Goal: Communication & Community: Answer question/provide support

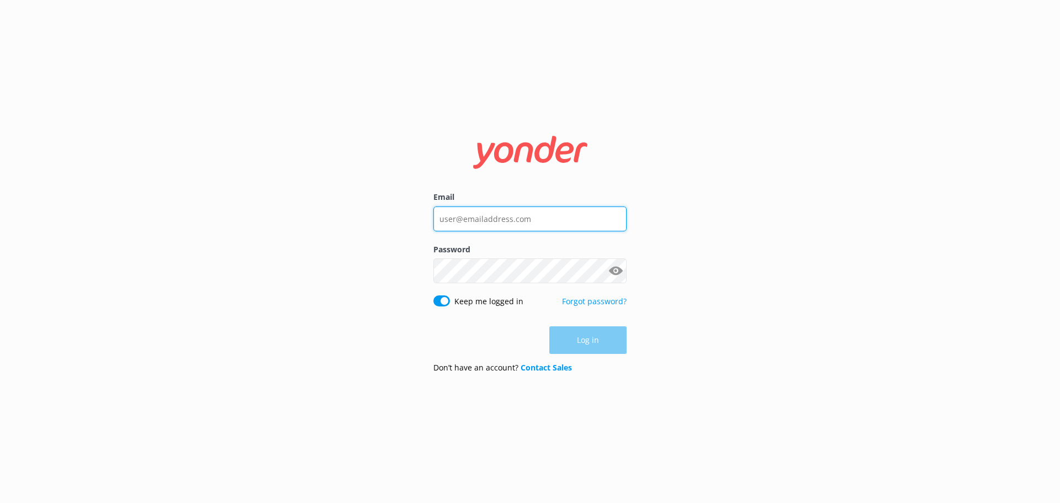
type input "[EMAIL_ADDRESS][DOMAIN_NAME]"
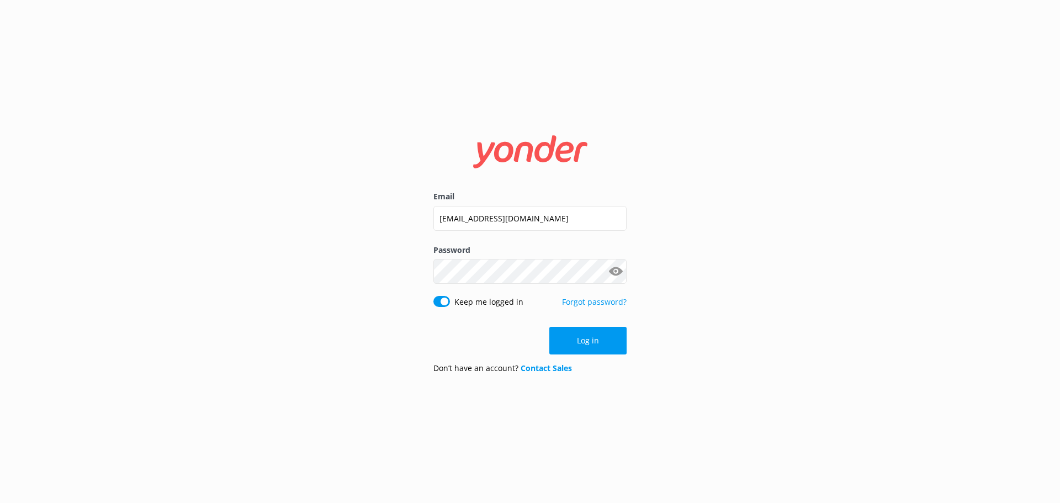
click at [583, 341] on div "Log in" at bounding box center [529, 341] width 193 height 28
click at [583, 341] on button "Log in" at bounding box center [587, 341] width 77 height 28
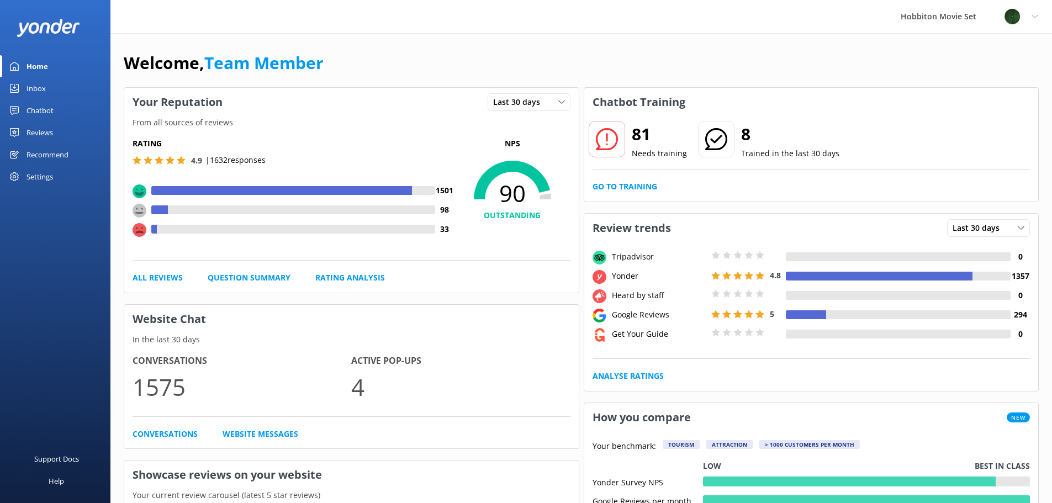
click at [38, 87] on div "Inbox" at bounding box center [36, 88] width 19 height 22
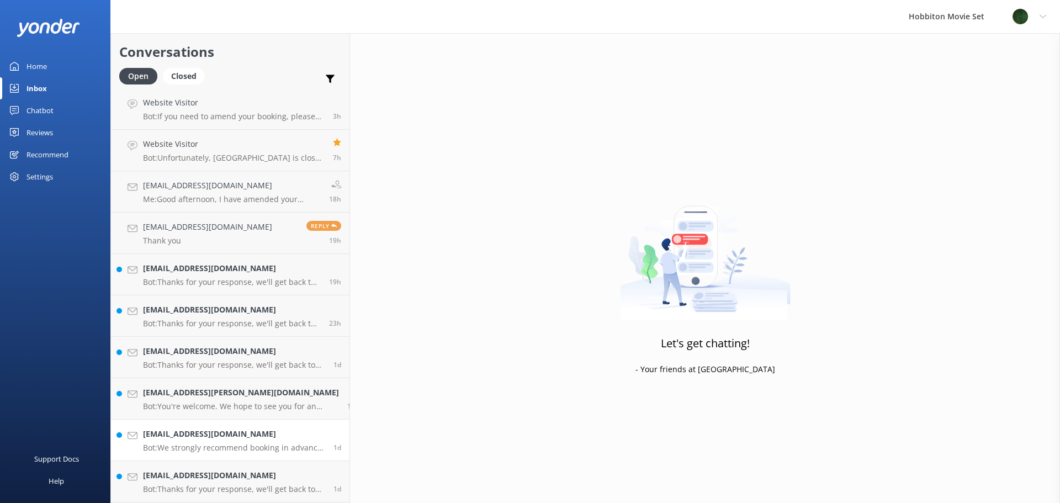
scroll to position [333, 0]
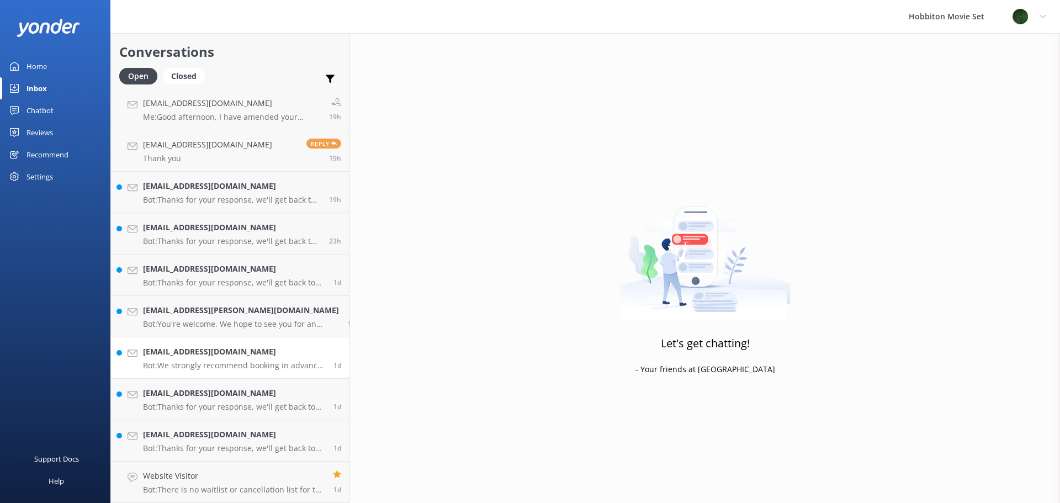
click at [264, 350] on h4 "[EMAIL_ADDRESS][DOMAIN_NAME]" at bounding box center [234, 352] width 182 height 12
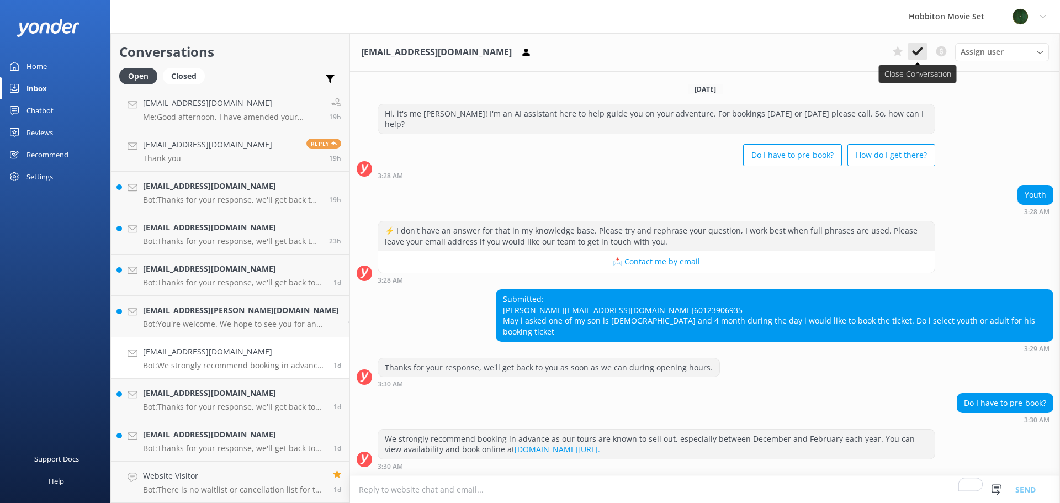
click at [925, 48] on button at bounding box center [918, 51] width 20 height 17
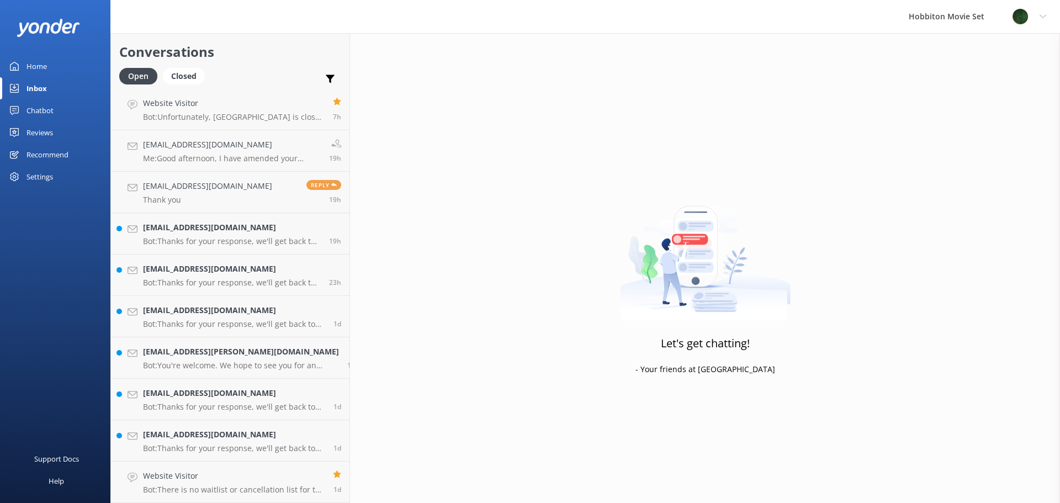
scroll to position [292, 0]
click at [248, 444] on p "Bot: Thanks for your response, we'll get back to you as soon as we can during o…" at bounding box center [234, 448] width 182 height 10
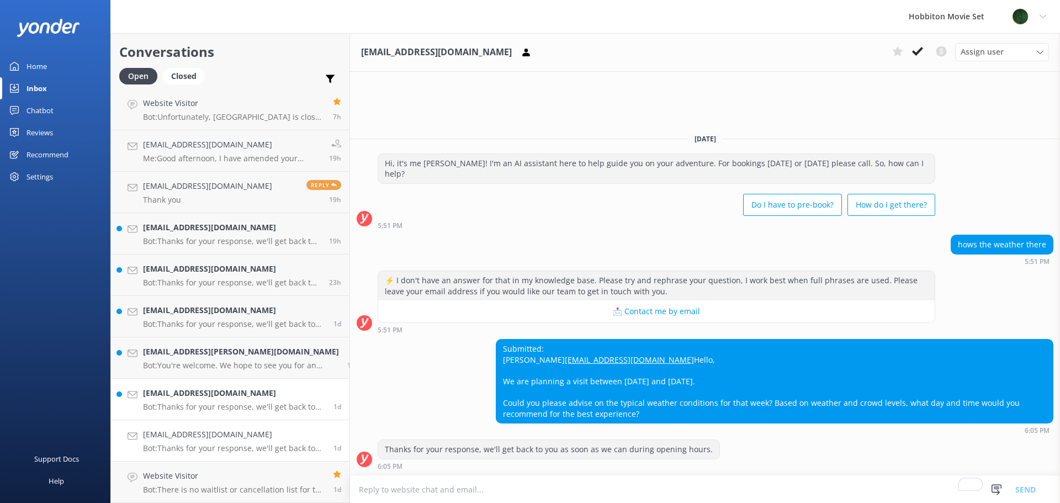
click at [243, 408] on p "Bot: Thanks for your response, we'll get back to you as soon as we can during o…" at bounding box center [234, 407] width 182 height 10
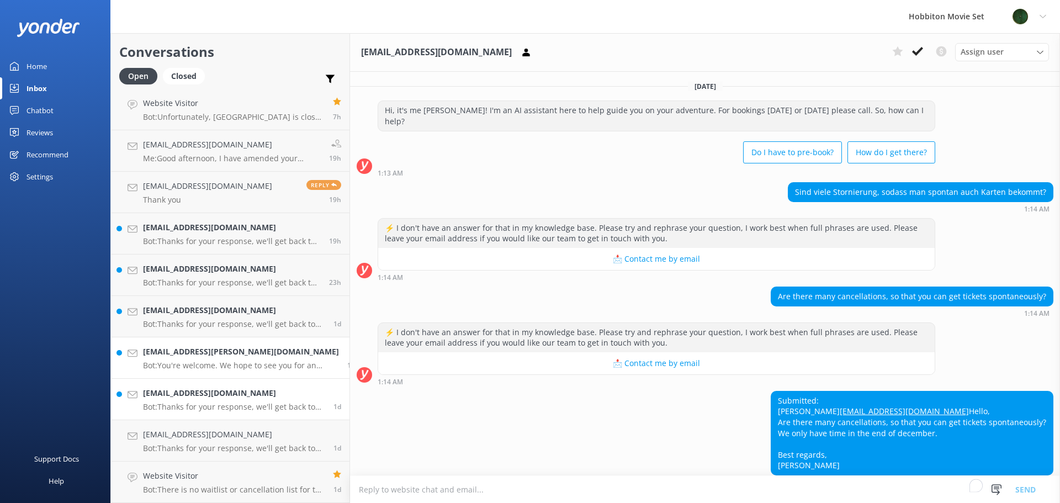
scroll to position [62, 0]
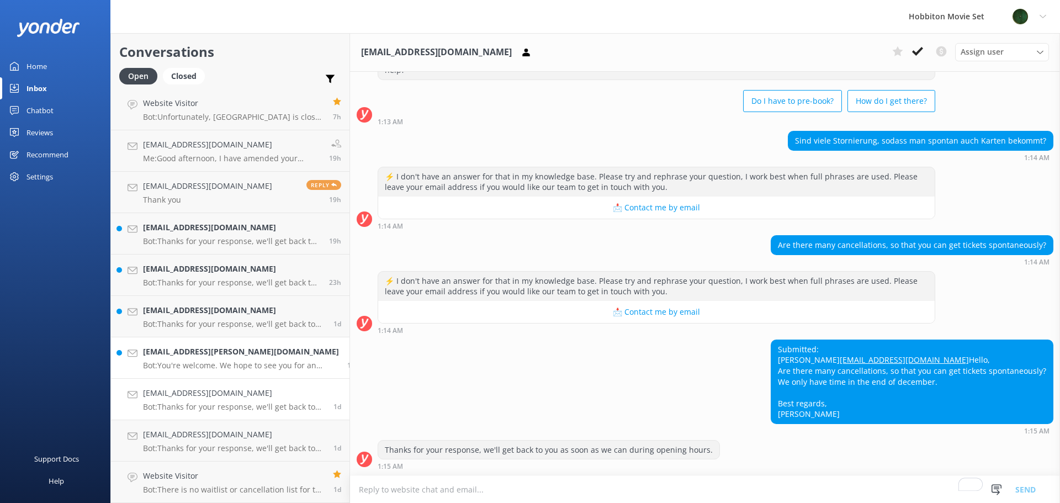
click at [230, 350] on h4 "[EMAIL_ADDRESS][PERSON_NAME][DOMAIN_NAME]" at bounding box center [241, 352] width 196 height 12
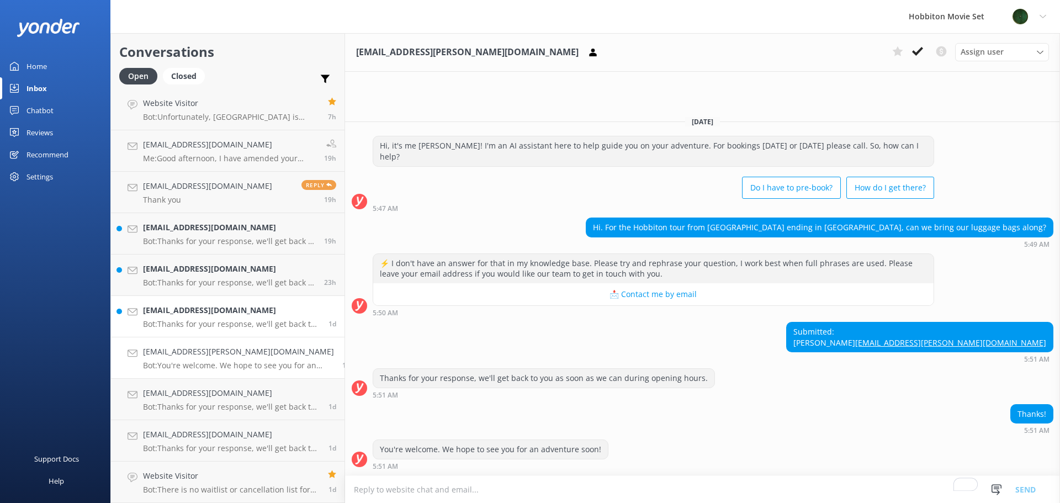
click at [230, 312] on h4 "[EMAIL_ADDRESS][DOMAIN_NAME]" at bounding box center [231, 310] width 177 height 12
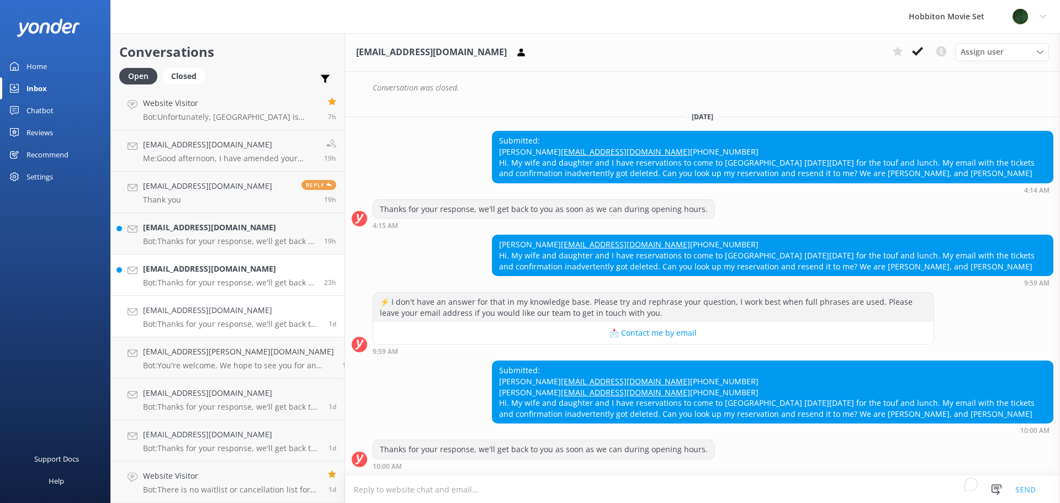
scroll to position [534, 0]
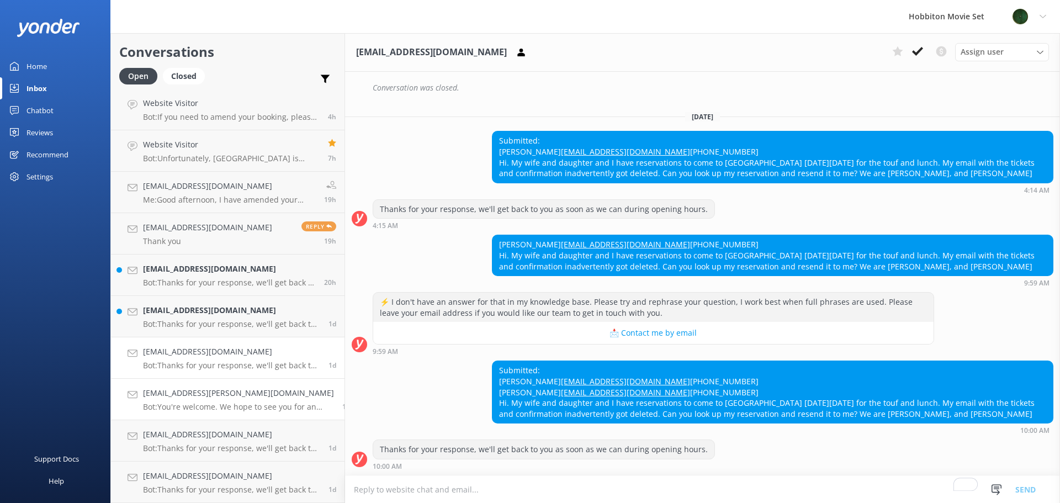
click at [247, 401] on div "[EMAIL_ADDRESS][PERSON_NAME][DOMAIN_NAME] Bot: You're welcome. We hope to see y…" at bounding box center [238, 399] width 191 height 24
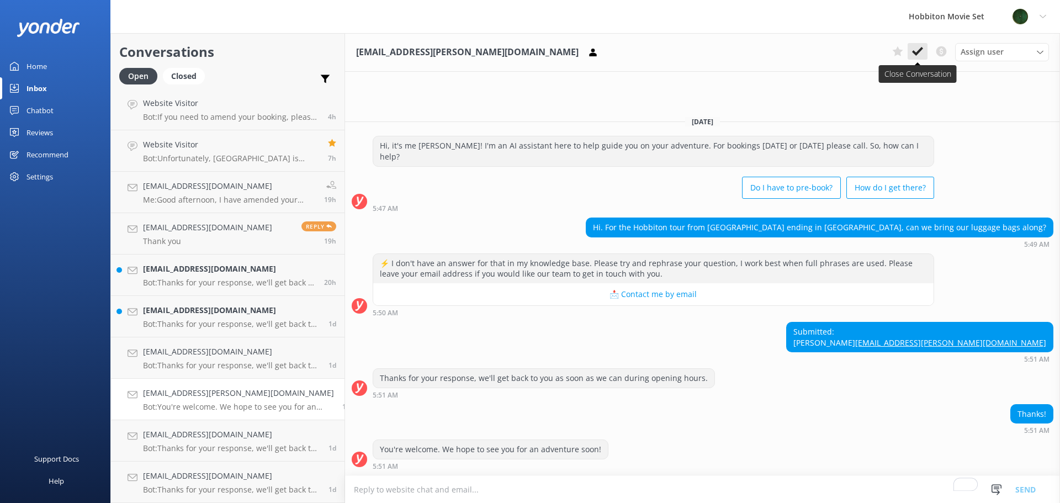
click at [919, 52] on use at bounding box center [917, 51] width 11 height 9
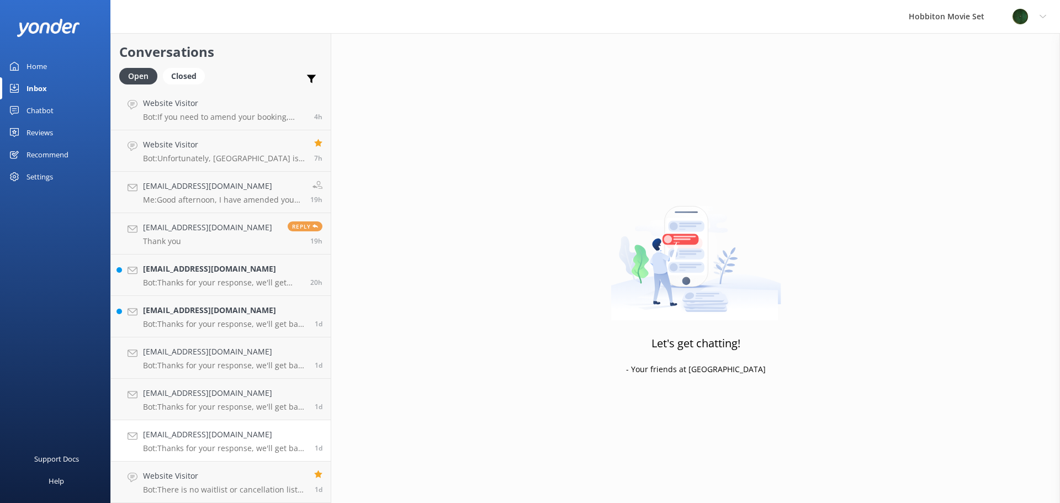
click at [233, 438] on h4 "[EMAIL_ADDRESS][DOMAIN_NAME]" at bounding box center [224, 434] width 163 height 12
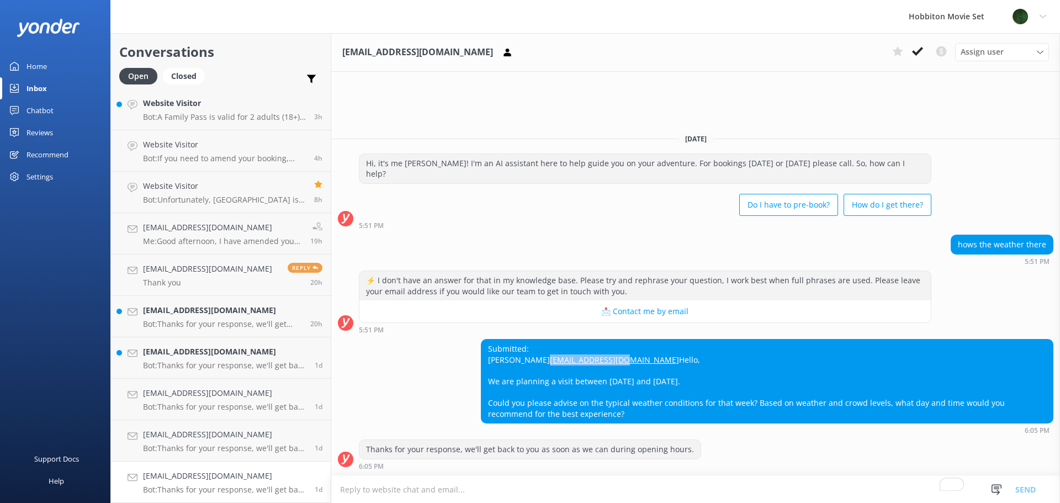
drag, startPoint x: 580, startPoint y: 349, endPoint x: 486, endPoint y: 353, distance: 93.4
click at [486, 353] on div "Submitted: [PERSON_NAME] [EMAIL_ADDRESS][DOMAIN_NAME] Hello, We are planning a …" at bounding box center [766, 381] width 571 height 83
copy link "[EMAIL_ADDRESS][DOMAIN_NAME]"
click at [917, 50] on icon at bounding box center [917, 51] width 11 height 11
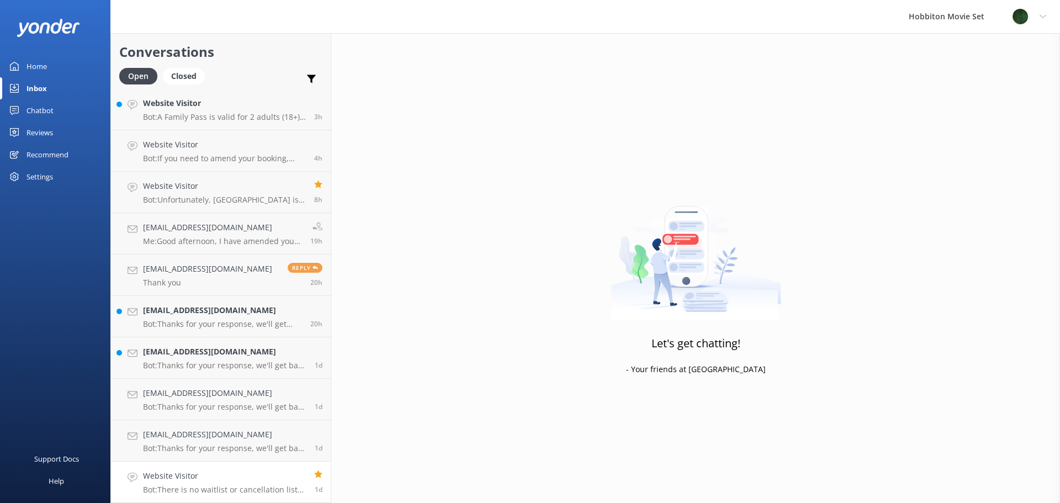
click at [262, 473] on h4 "Website Visitor" at bounding box center [224, 476] width 163 height 12
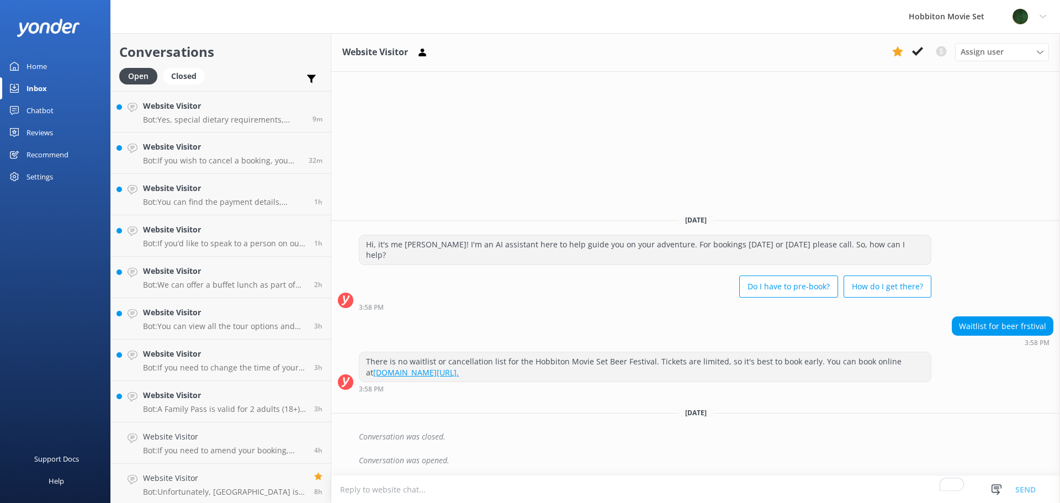
scroll to position [292, 0]
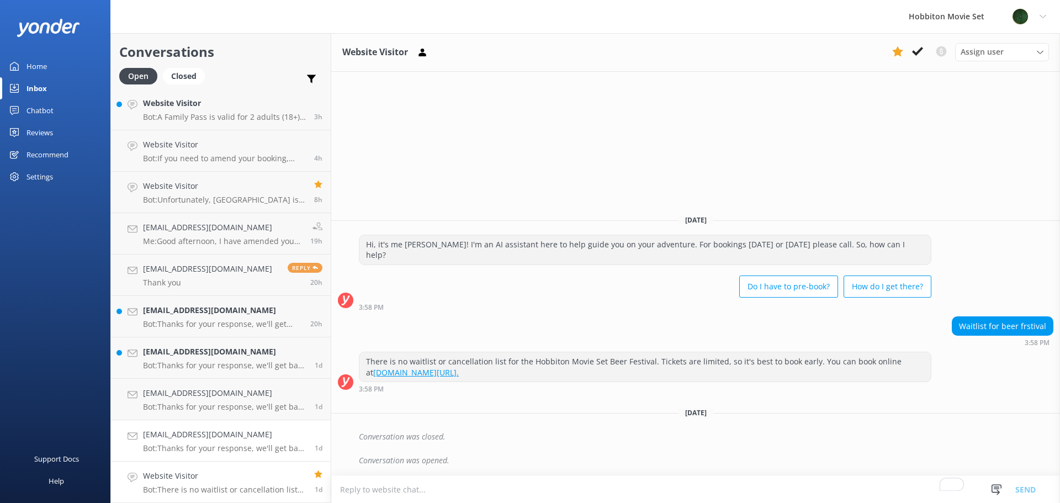
click at [255, 437] on h4 "[EMAIL_ADDRESS][DOMAIN_NAME]" at bounding box center [224, 434] width 163 height 12
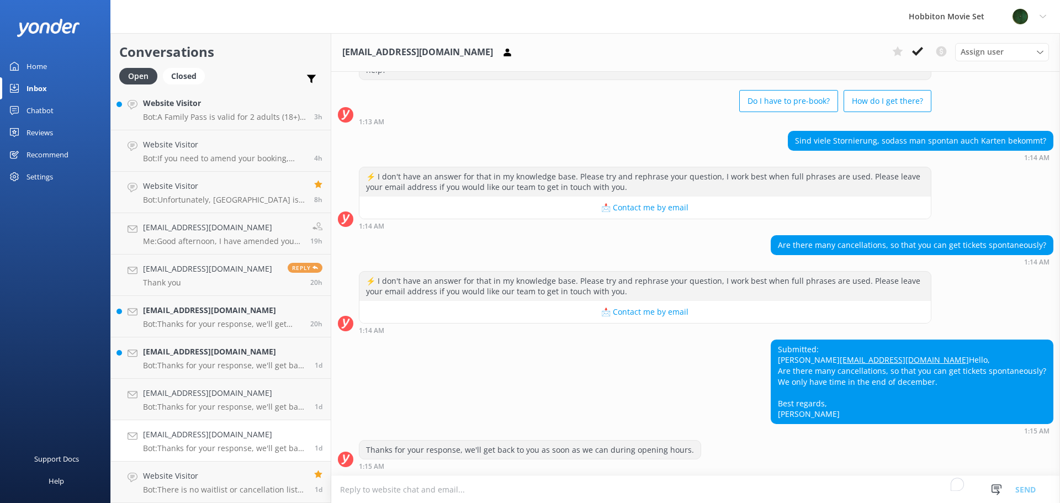
scroll to position [62, 0]
drag, startPoint x: 858, startPoint y: 348, endPoint x: 774, endPoint y: 354, distance: 84.1
click at [774, 354] on div "Submitted: [PERSON_NAME] [PERSON_NAME][EMAIL_ADDRESS][DOMAIN_NAME] Hello, Are t…" at bounding box center [912, 381] width 282 height 83
copy link "[EMAIL_ADDRESS][DOMAIN_NAME]"
click at [230, 404] on p "Bot: Thanks for your response, we'll get back to you as soon as we can during o…" at bounding box center [224, 407] width 163 height 10
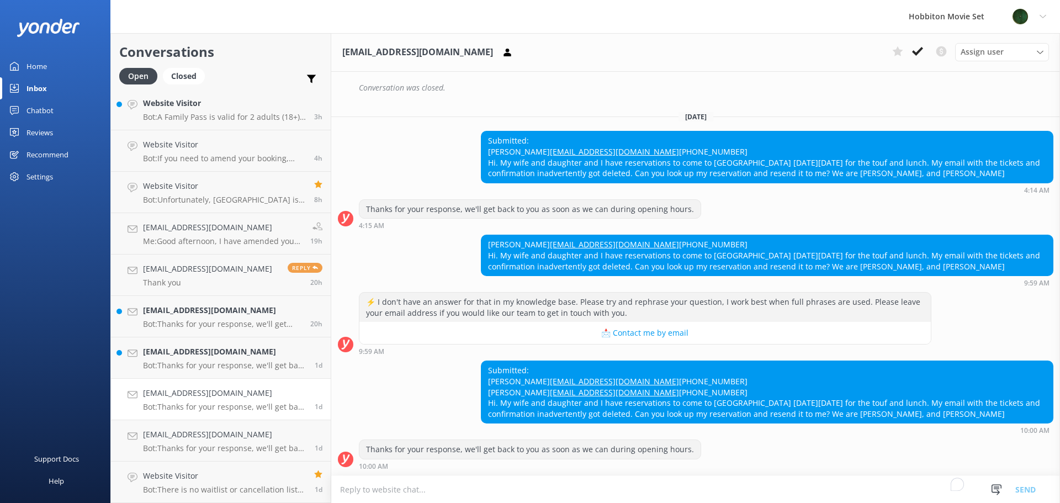
scroll to position [534, 0]
click at [199, 486] on p "Bot: There is no waitlist or cancellation list for the Hobbiton Movie Set Beer …" at bounding box center [224, 490] width 163 height 10
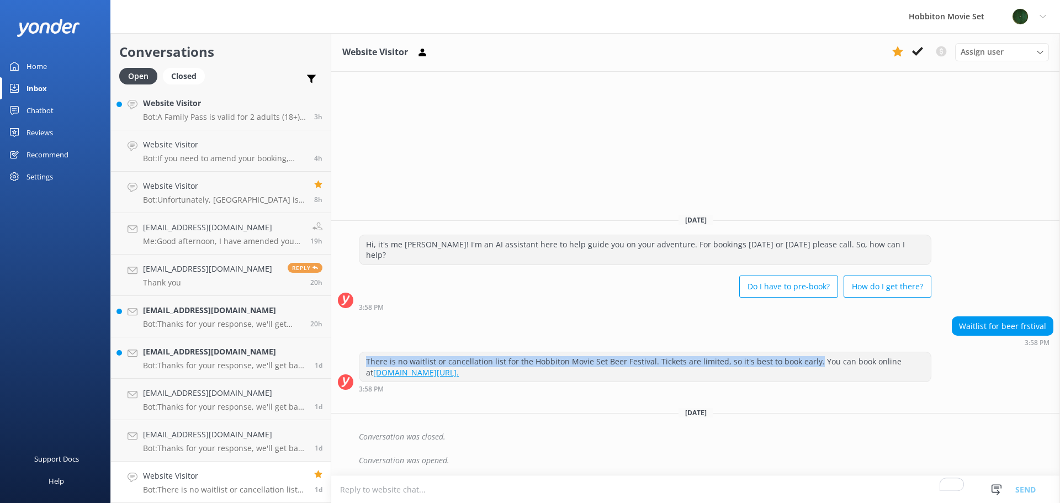
drag, startPoint x: 364, startPoint y: 360, endPoint x: 810, endPoint y: 361, distance: 445.6
click at [810, 361] on div "There is no waitlist or cancellation list for the Hobbiton Movie Set Beer Festi…" at bounding box center [644, 366] width 571 height 29
copy div "There is no waitlist or cancellation list for the Hobbiton Movie Set Beer Festi…"
click at [216, 351] on h4 "[EMAIL_ADDRESS][DOMAIN_NAME]" at bounding box center [224, 352] width 163 height 12
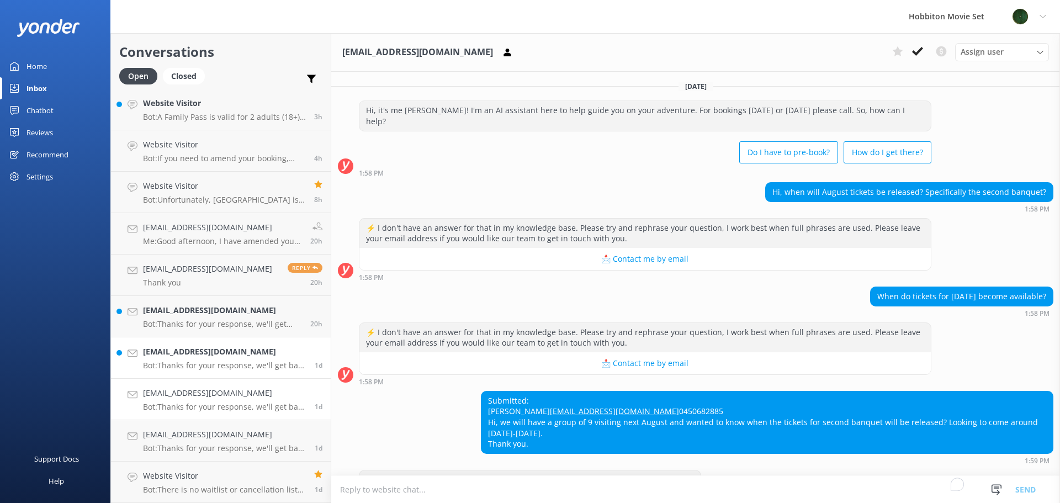
scroll to position [41, 0]
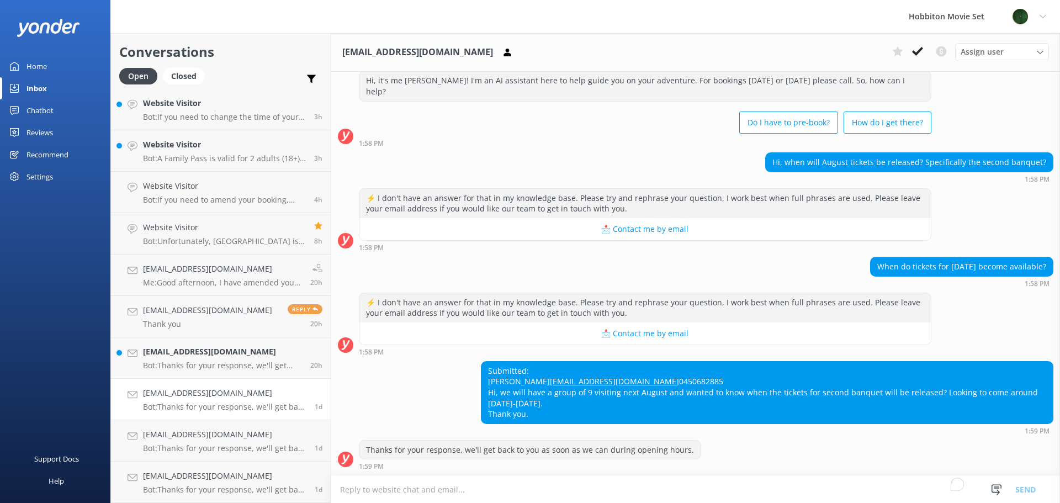
click at [232, 383] on link "Hollyannehermens@hotmail.com Bot: Thanks for your response, we'll get back to y…" at bounding box center [221, 399] width 220 height 41
click at [271, 396] on h4 "[EMAIL_ADDRESS][DOMAIN_NAME]" at bounding box center [224, 393] width 163 height 12
click at [917, 50] on icon at bounding box center [917, 51] width 11 height 11
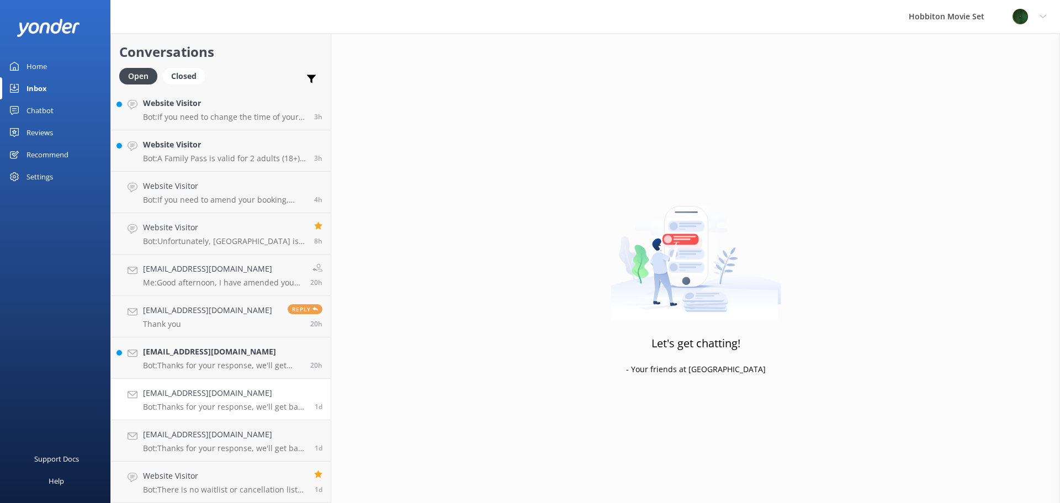
click at [237, 409] on p "Bot: Thanks for your response, we'll get back to you as soon as we can during o…" at bounding box center [224, 407] width 163 height 10
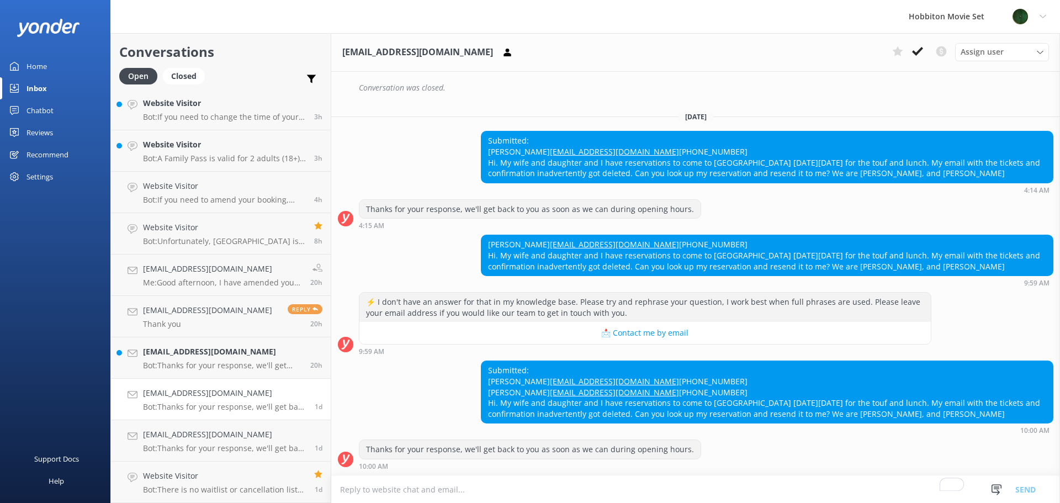
scroll to position [534, 0]
drag, startPoint x: 544, startPoint y: 339, endPoint x: 488, endPoint y: 343, distance: 56.5
click at [488, 361] on div "Submitted: LeGrand Laing laingdl@ChurchofJesusChrist.org (801)500-0364 LeGrand …" at bounding box center [766, 392] width 571 height 62
copy div "[PERSON_NAME]"
click at [914, 49] on icon at bounding box center [917, 51] width 11 height 11
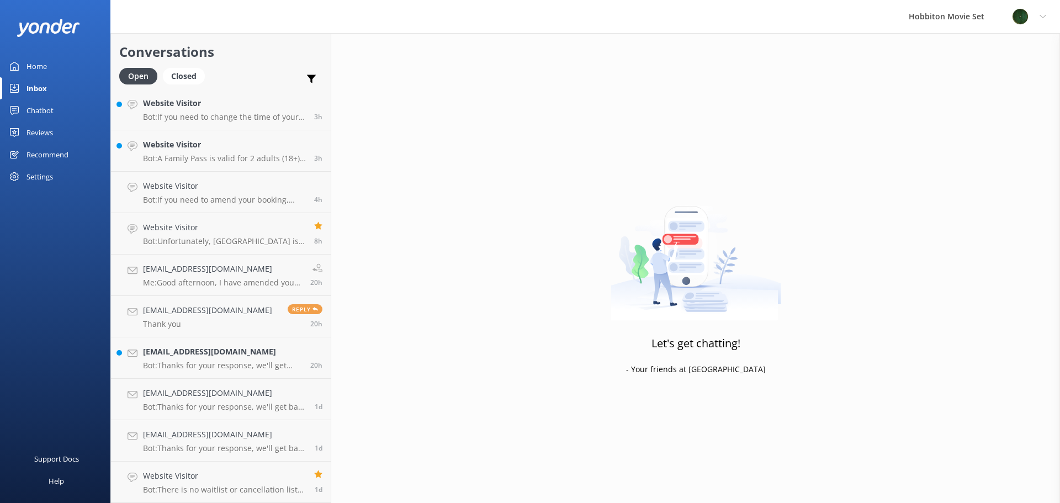
scroll to position [251, 0]
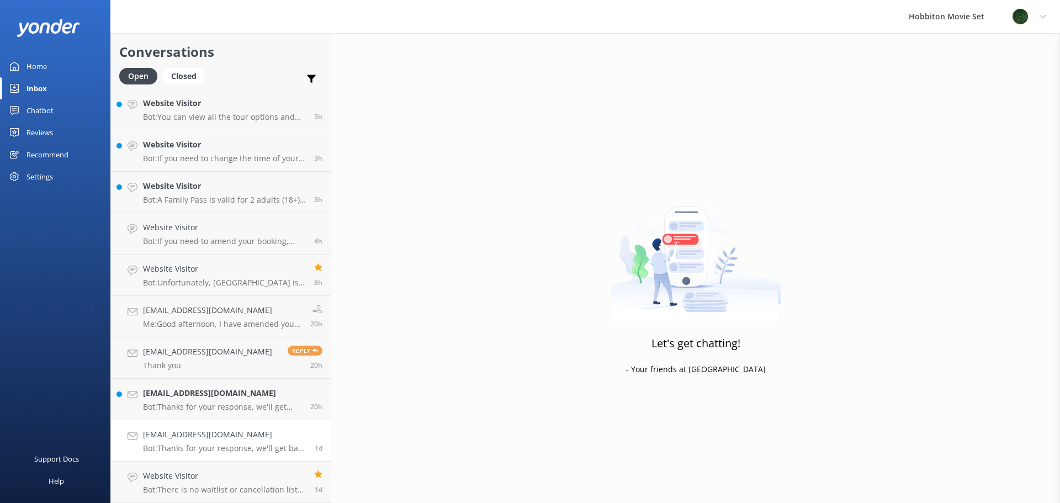
click at [225, 429] on h4 "[EMAIL_ADDRESS][DOMAIN_NAME]" at bounding box center [224, 434] width 163 height 12
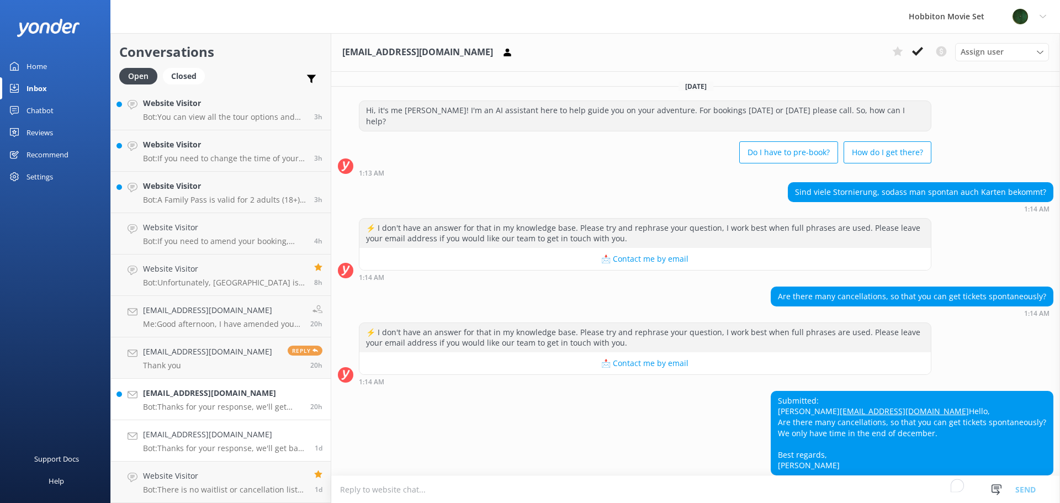
scroll to position [62, 0]
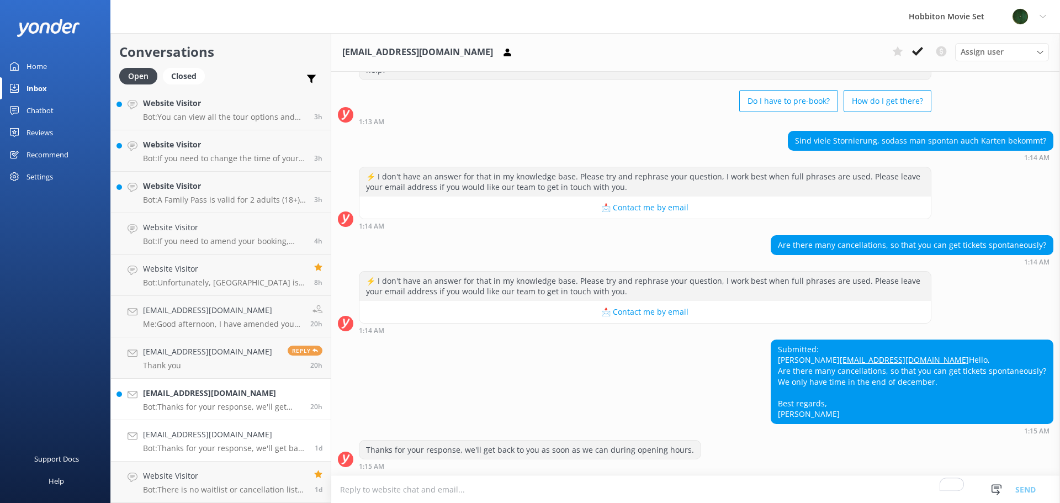
click at [239, 407] on p "Bot: Thanks for your response, we'll get back to you as soon as we can during o…" at bounding box center [222, 407] width 159 height 10
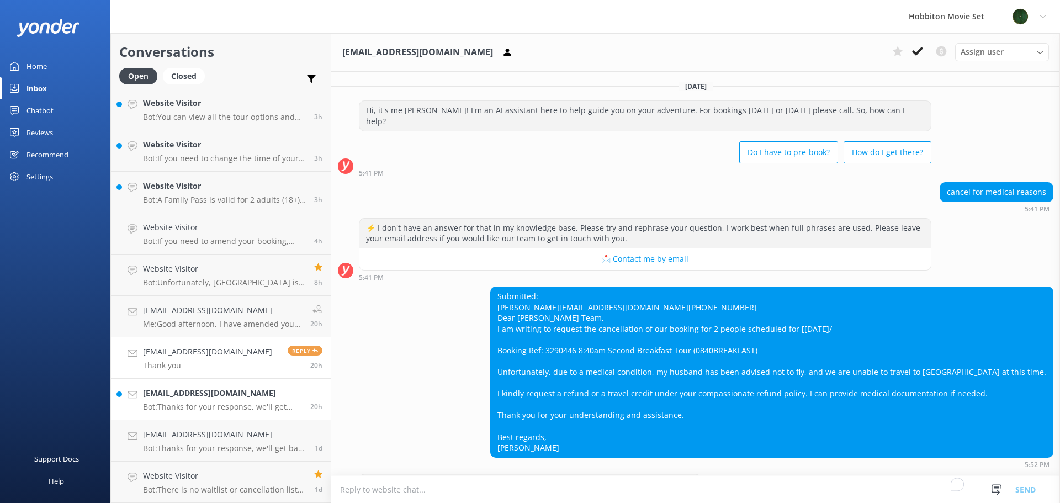
scroll to position [56, 0]
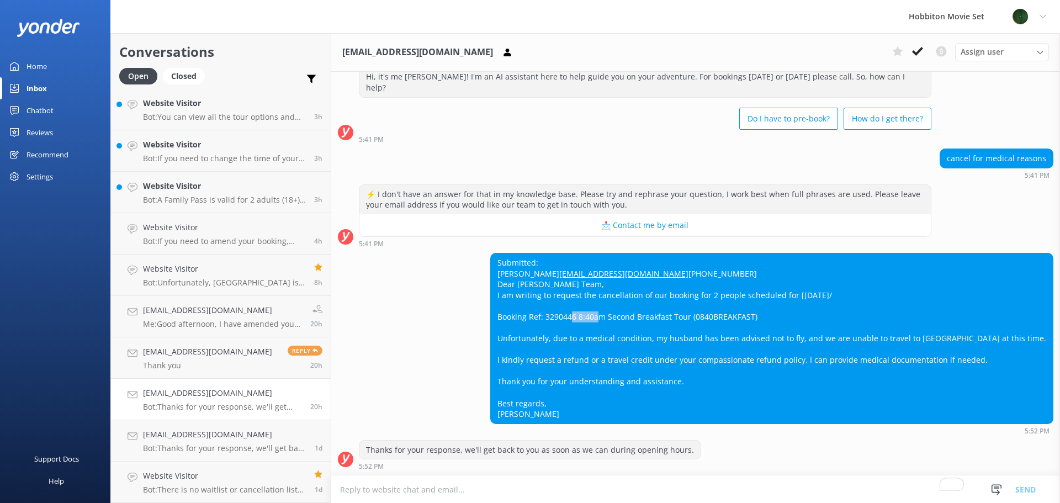
drag, startPoint x: 613, startPoint y: 305, endPoint x: 584, endPoint y: 305, distance: 29.8
click at [584, 305] on div "Submitted: valentina blohm vblohmb@gmail.com +56976678828 Dear Hobbiton Team, I…" at bounding box center [772, 338] width 562 height 170
copy div "3290446"
click at [918, 56] on icon at bounding box center [917, 51] width 11 height 11
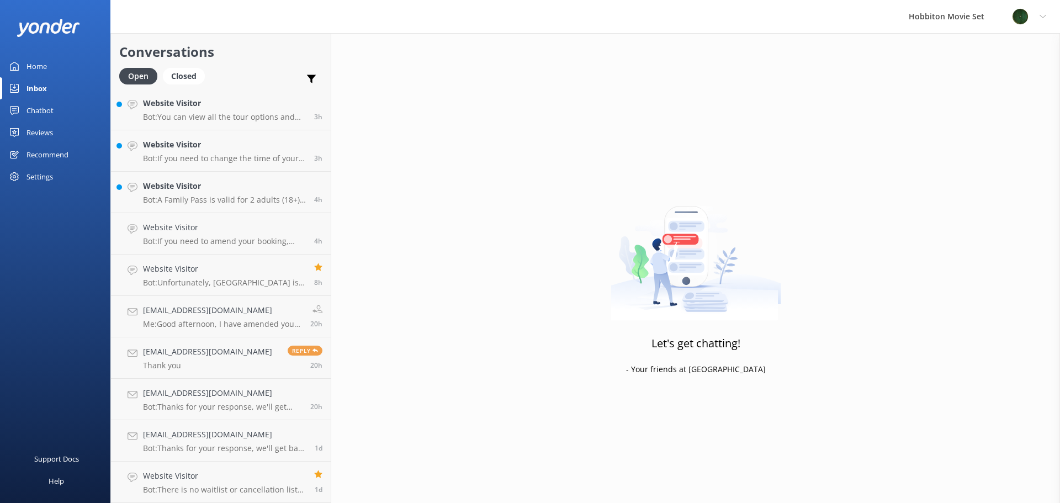
scroll to position [209, 0]
click at [186, 348] on h4 "[EMAIL_ADDRESS][DOMAIN_NAME]" at bounding box center [222, 352] width 159 height 12
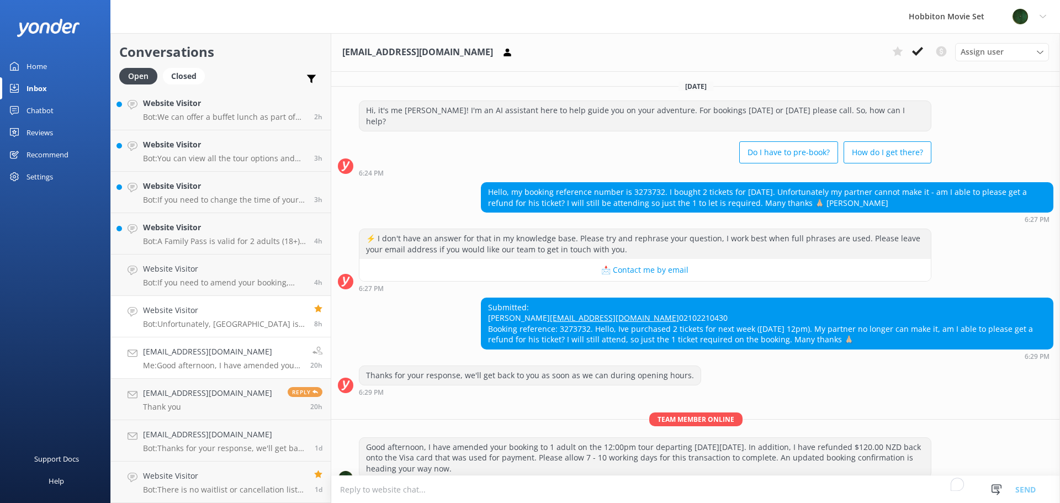
scroll to position [54, 0]
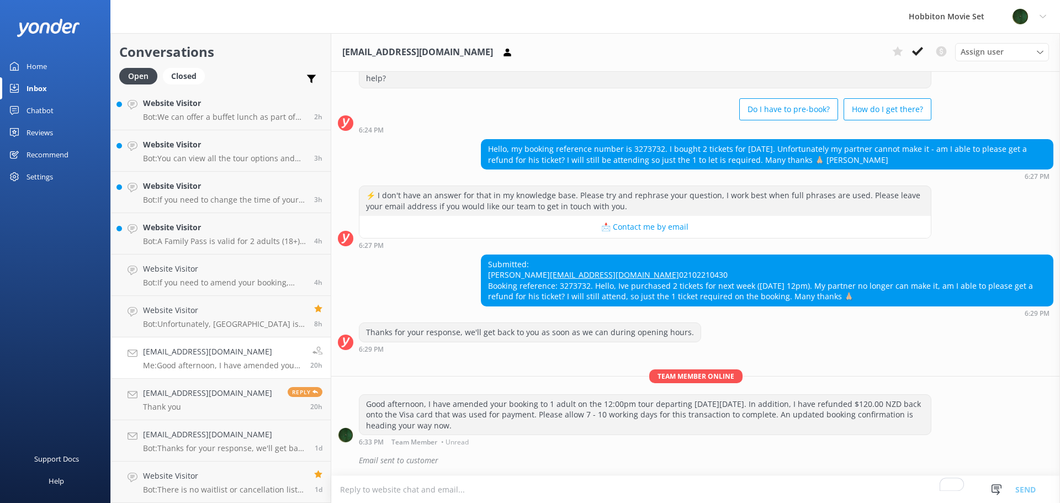
click at [437, 384] on div "Team member online Good afternoon, I have amended your booking to 1 adult on th…" at bounding box center [695, 410] width 729 height 82
drag, startPoint x: 587, startPoint y: 284, endPoint x: 558, endPoint y: 283, distance: 29.3
click at [558, 283] on div "Submitted: Ashleigh Clarke-Walker aclarkewalker@gmail.com 02102210430 Booking r…" at bounding box center [766, 280] width 571 height 51
copy div "3273732"
click at [923, 50] on button at bounding box center [918, 51] width 20 height 17
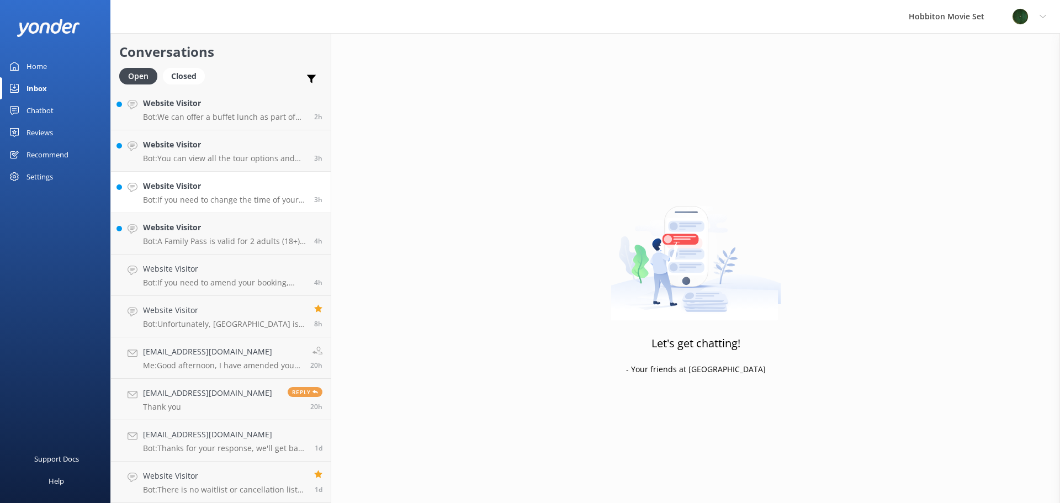
scroll to position [168, 0]
click at [292, 315] on h4 "Website Visitor" at bounding box center [224, 310] width 163 height 12
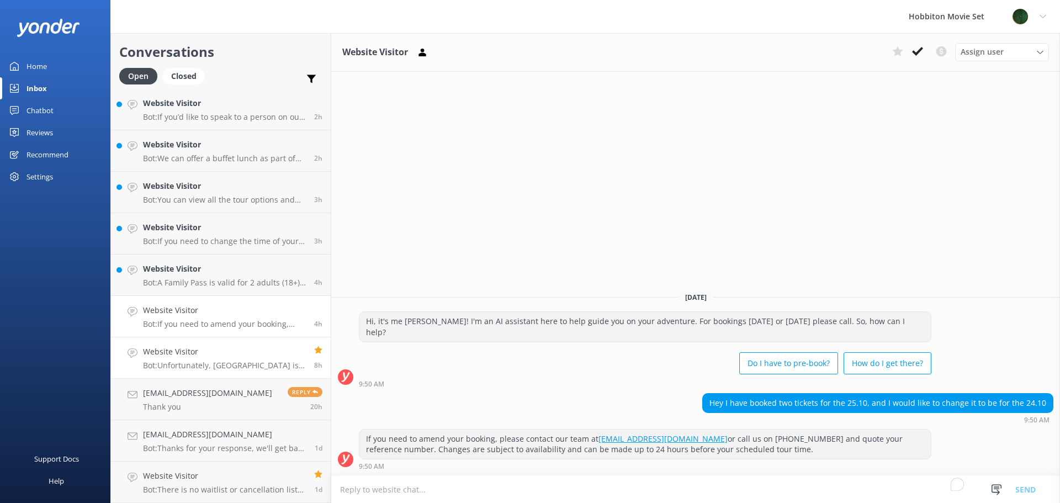
click at [290, 351] on h4 "Website Visitor" at bounding box center [224, 352] width 163 height 12
